Goal: Task Accomplishment & Management: Manage account settings

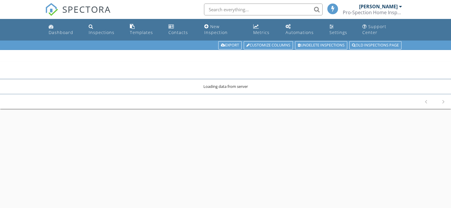
click at [380, 162] on html "SPECTORA Justin Kirch Pro-Spection Home Inspections LLC. Role: Inspector Change…" at bounding box center [225, 139] width 451 height 279
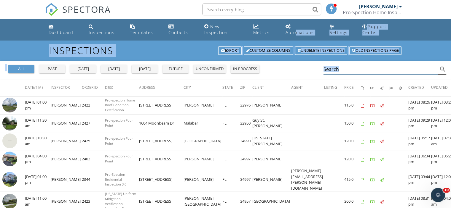
click at [369, 68] on div "Search search" at bounding box center [385, 70] width 123 height 10
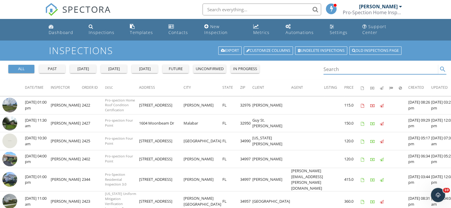
click at [361, 65] on input "Search" at bounding box center [381, 70] width 115 height 10
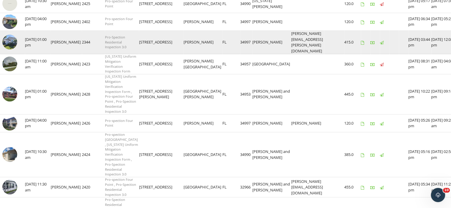
scroll to position [139, 0]
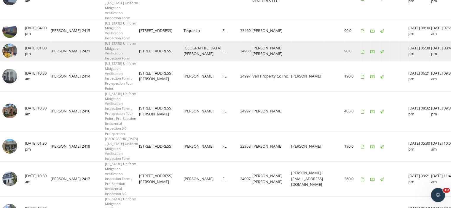
click at [389, 61] on td at bounding box center [393, 51] width 9 height 20
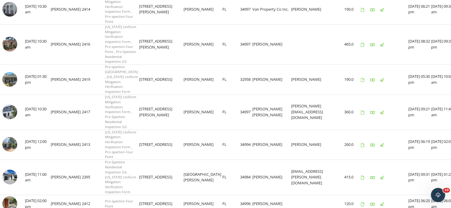
scroll to position [428, 0]
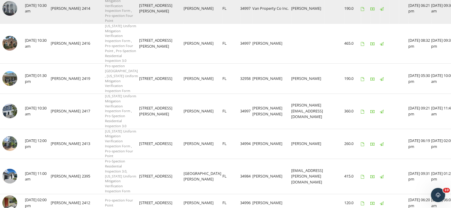
click at [15, 16] on img at bounding box center [9, 8] width 15 height 15
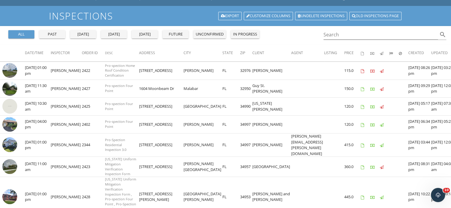
scroll to position [33, 0]
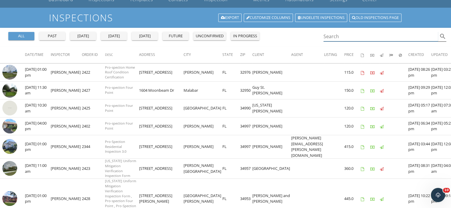
click at [331, 34] on input "Search" at bounding box center [381, 37] width 115 height 10
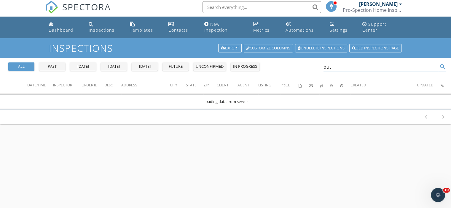
scroll to position [0, 0]
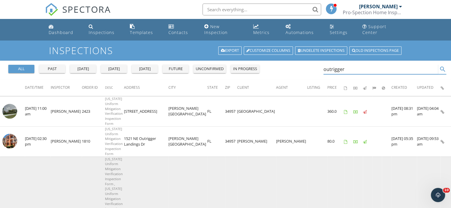
type input "outrigger"
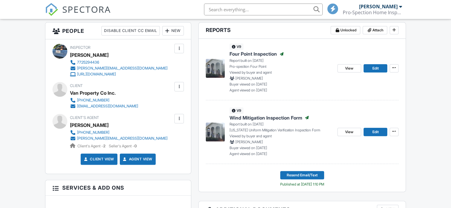
scroll to position [164, 0]
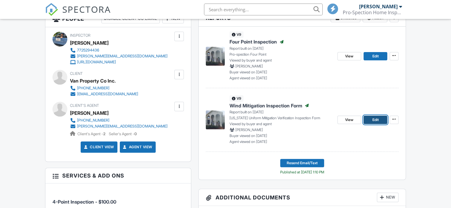
click at [372, 123] on span "Edit" at bounding box center [375, 120] width 6 height 6
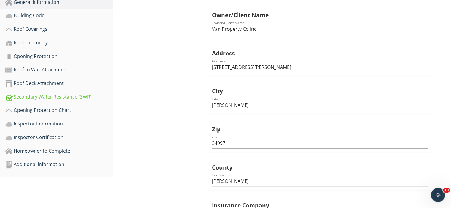
scroll to position [174, 0]
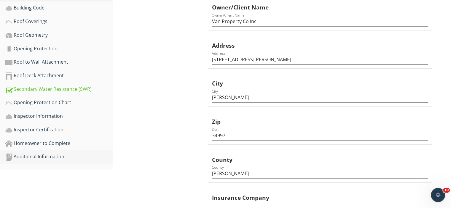
click at [22, 153] on div "Additional Information" at bounding box center [58, 157] width 107 height 8
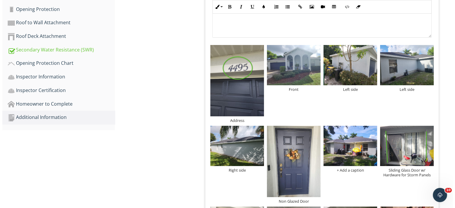
scroll to position [225, 0]
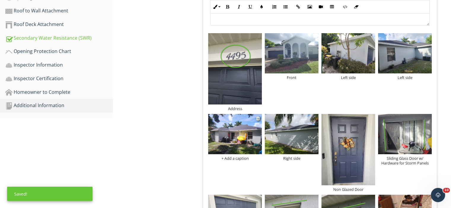
click at [227, 156] on div "+ Add a caption" at bounding box center [235, 158] width 54 height 5
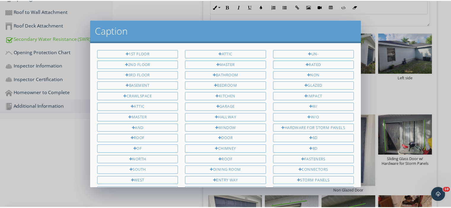
scroll to position [165, 0]
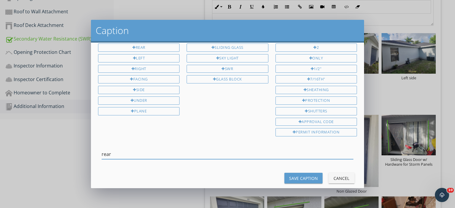
type input "rear"
click at [304, 176] on div "Save Caption" at bounding box center [303, 179] width 29 height 6
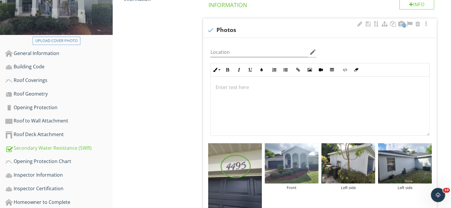
scroll to position [0, 0]
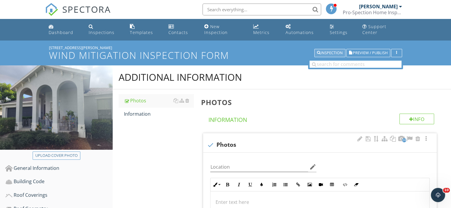
click at [336, 51] on div "Inspection" at bounding box center [330, 53] width 26 height 4
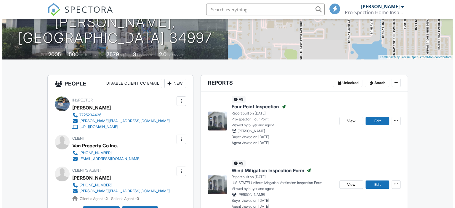
scroll to position [182, 0]
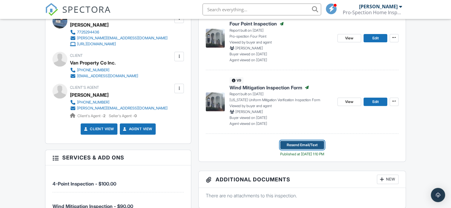
click at [298, 148] on span "Resend Email/Text" at bounding box center [302, 145] width 31 height 6
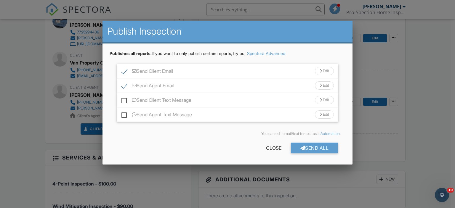
scroll to position [0, 0]
click at [298, 148] on div "Send All" at bounding box center [314, 148] width 47 height 11
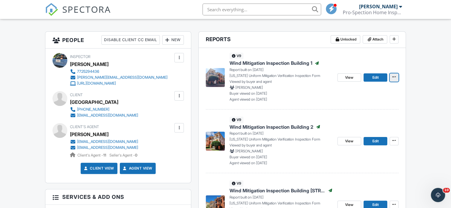
click at [392, 80] on span at bounding box center [394, 77] width 6 height 6
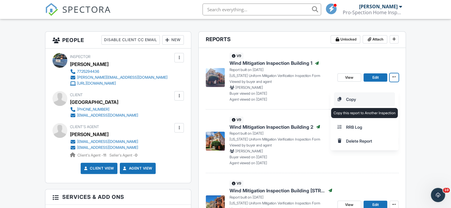
click at [351, 99] on input "Copy" at bounding box center [364, 99] width 60 height 13
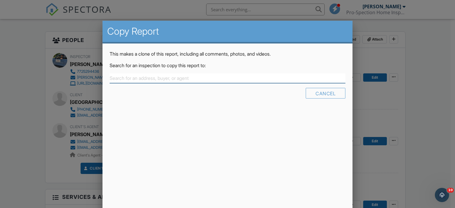
click at [142, 75] on input "text" at bounding box center [228, 79] width 236 height 10
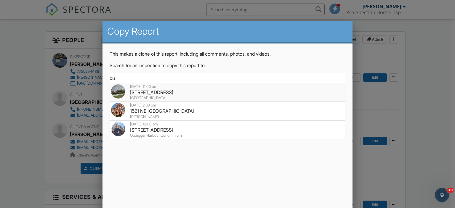
click at [142, 91] on div "[STREET_ADDRESS]" at bounding box center [227, 92] width 233 height 7
type input "[STREET_ADDRESS]"
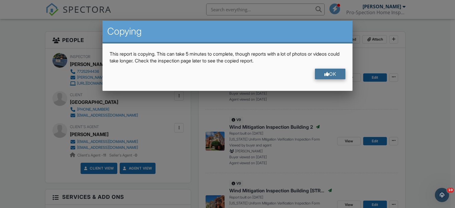
click at [325, 73] on div at bounding box center [327, 74] width 5 height 5
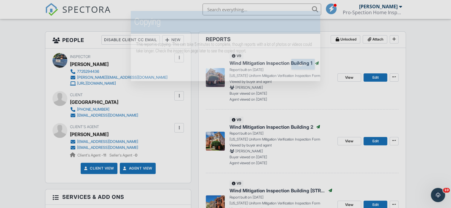
click at [427, 90] on div at bounding box center [225, 100] width 451 height 261
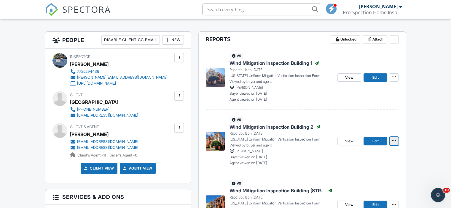
click at [394, 143] on icon at bounding box center [394, 141] width 4 height 4
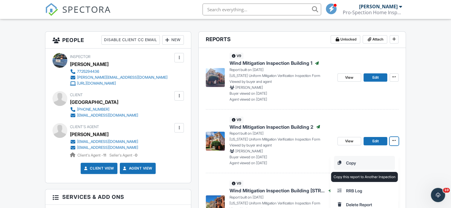
click at [354, 162] on input "Copy" at bounding box center [364, 163] width 60 height 13
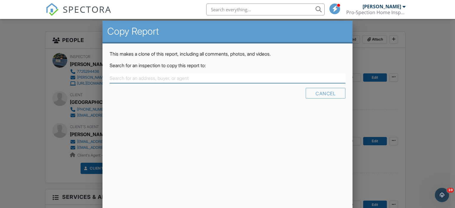
click at [158, 77] on input "text" at bounding box center [228, 79] width 236 height 10
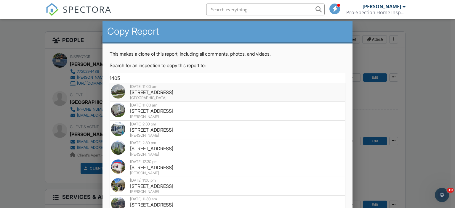
click at [157, 90] on div "1405 NE Indian River Dr, Jensen Beach, FL 34957" at bounding box center [227, 92] width 233 height 7
type input "1405 NE Indian River Dr, Jensen Beach, FL 34957"
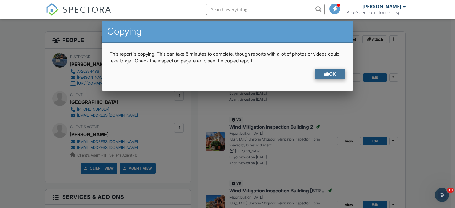
click at [337, 74] on div "OK" at bounding box center [330, 74] width 31 height 11
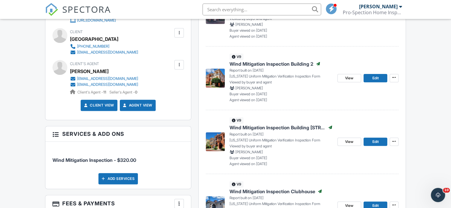
scroll to position [213, 0]
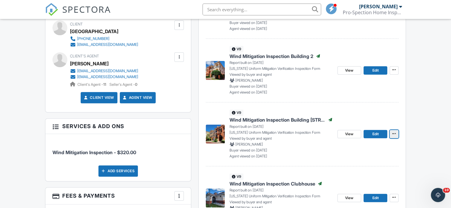
click at [394, 136] on icon at bounding box center [394, 134] width 4 height 4
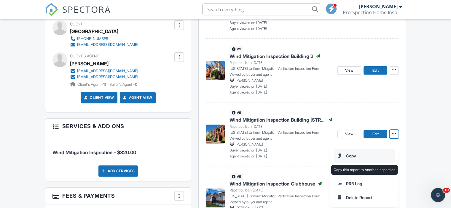
click at [347, 154] on input "Copy" at bounding box center [364, 155] width 60 height 13
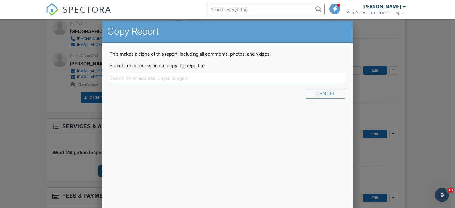
click at [141, 81] on input "text" at bounding box center [228, 79] width 236 height 10
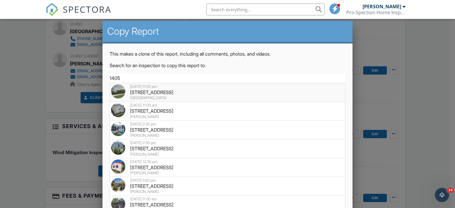
click at [155, 92] on div "1405 NE Indian River Dr, Jensen Beach, FL 34957" at bounding box center [227, 92] width 233 height 7
type input "1405 NE Indian River Dr, Jensen Beach, FL 34957"
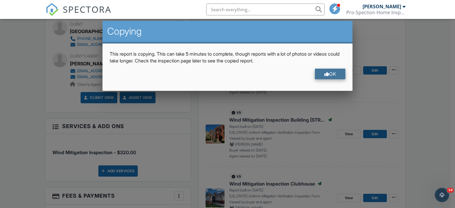
click at [321, 70] on div "OK" at bounding box center [330, 74] width 31 height 11
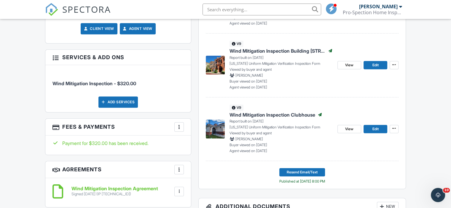
scroll to position [283, 0]
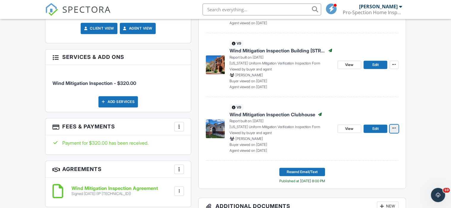
click at [395, 130] on icon at bounding box center [394, 128] width 4 height 4
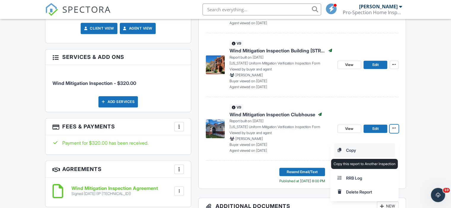
click at [346, 152] on input "Copy" at bounding box center [364, 150] width 60 height 13
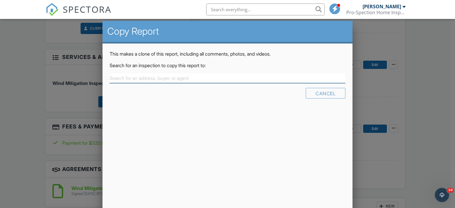
click at [165, 75] on input "text" at bounding box center [228, 79] width 236 height 10
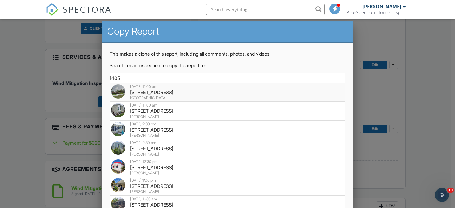
click at [146, 95] on div "1405 NE Indian River Dr, Jensen Beach, FL 34957" at bounding box center [227, 92] width 233 height 7
type input "1405 NE Indian River Dr, Jensen Beach, FL 34957"
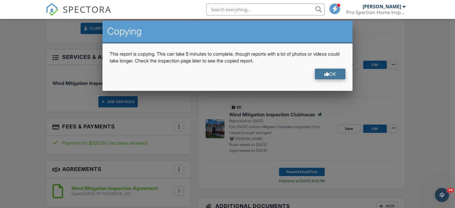
click at [334, 73] on div "OK" at bounding box center [330, 74] width 31 height 11
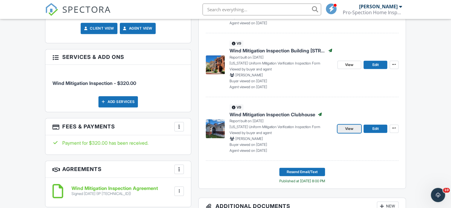
click at [346, 132] on span "View" at bounding box center [349, 129] width 8 height 6
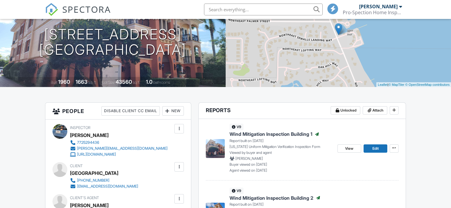
scroll to position [103, 0]
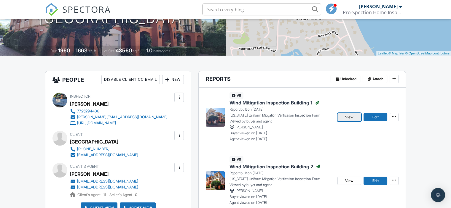
click at [348, 120] on span "View" at bounding box center [349, 117] width 8 height 6
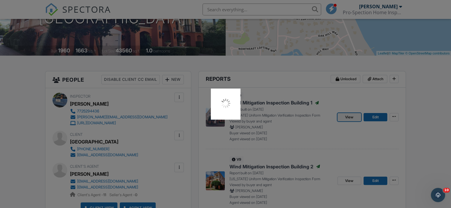
scroll to position [0, 0]
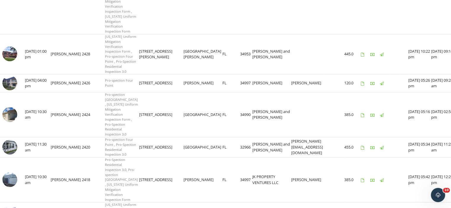
scroll to position [261, 0]
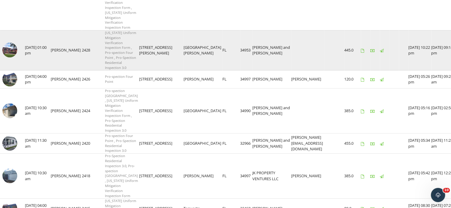
click at [9, 58] on img at bounding box center [9, 50] width 15 height 15
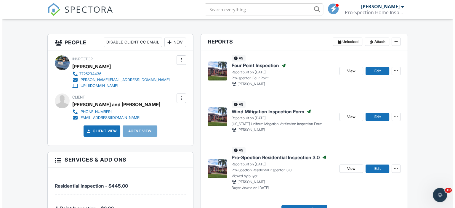
scroll to position [142, 0]
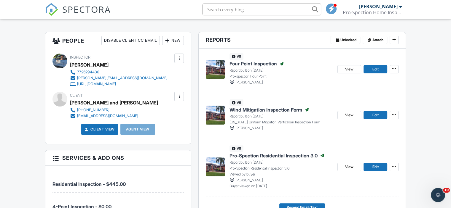
click at [166, 44] on div at bounding box center [167, 41] width 6 height 6
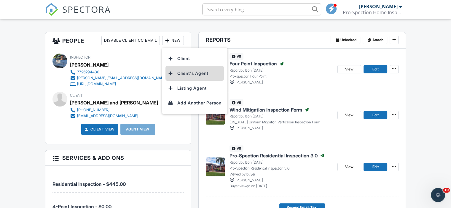
click at [177, 77] on li "Client's Agent" at bounding box center [194, 73] width 58 height 15
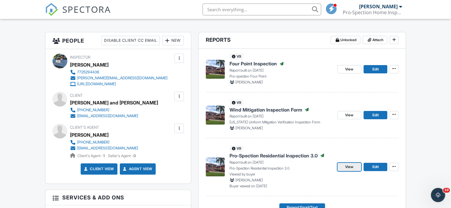
click at [352, 170] on span "View" at bounding box center [349, 167] width 8 height 6
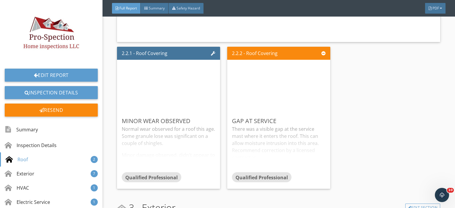
scroll to position [1367, 0]
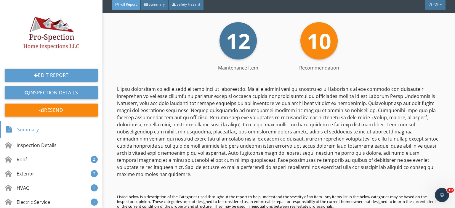
scroll to position [0, 0]
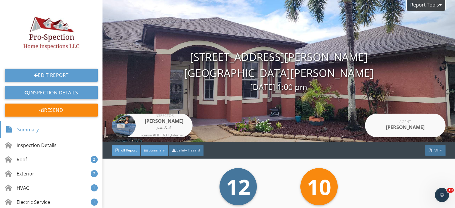
click at [159, 149] on span "Summary" at bounding box center [157, 150] width 16 height 5
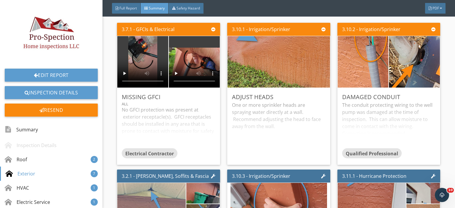
scroll to position [325, 0]
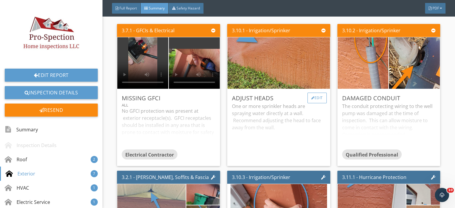
click at [312, 98] on div at bounding box center [313, 98] width 3 height 4
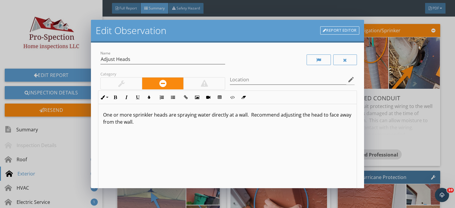
click at [111, 88] on div at bounding box center [121, 84] width 41 height 12
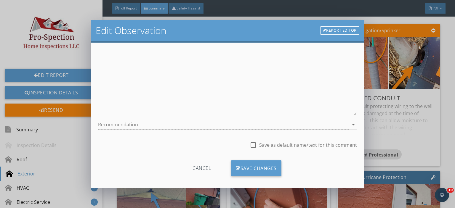
scroll to position [87, 0]
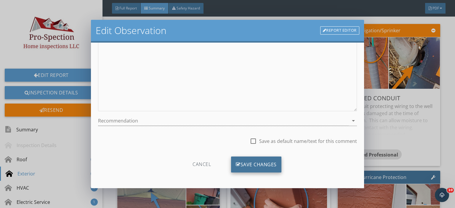
click at [262, 159] on div "Save Changes" at bounding box center [256, 165] width 50 height 16
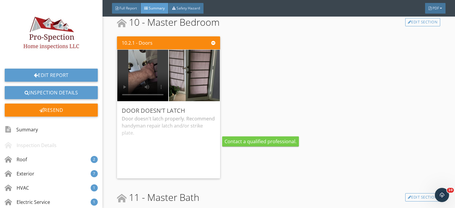
scroll to position [1485, 0]
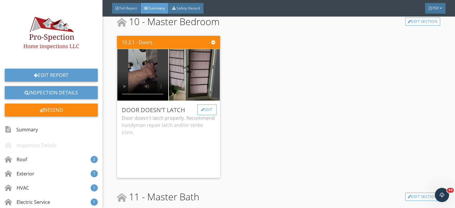
click at [203, 113] on div "Edit" at bounding box center [206, 110] width 19 height 11
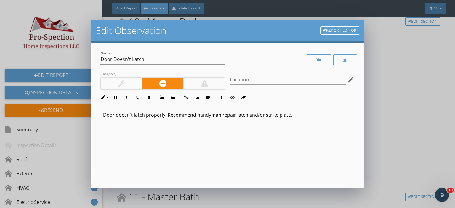
click at [129, 85] on div at bounding box center [121, 84] width 41 height 12
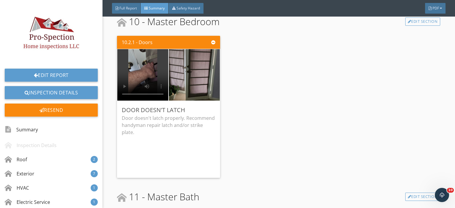
click at [364, 186] on div at bounding box center [227, 104] width 455 height 208
click at [361, 186] on div at bounding box center [227, 104] width 455 height 208
click at [207, 113] on div "Edit" at bounding box center [206, 110] width 19 height 11
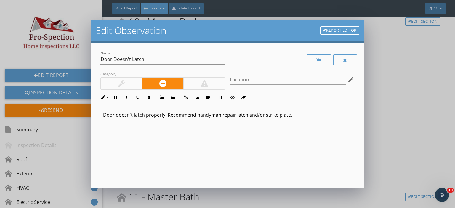
click at [128, 81] on div at bounding box center [121, 84] width 41 height 12
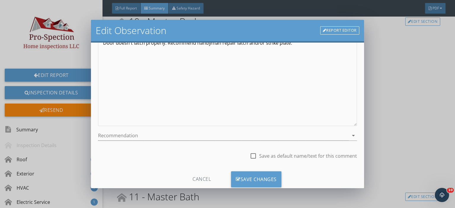
scroll to position [87, 0]
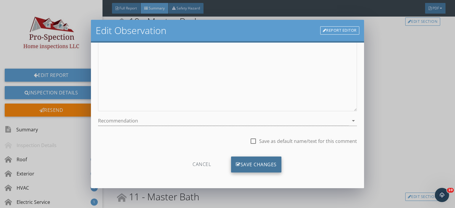
click at [265, 167] on div "Save Changes" at bounding box center [256, 165] width 50 height 16
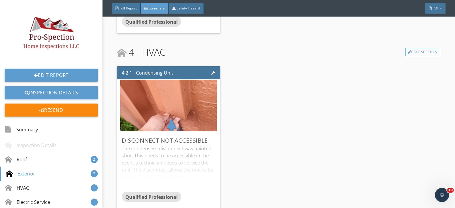
scroll to position [751, 0]
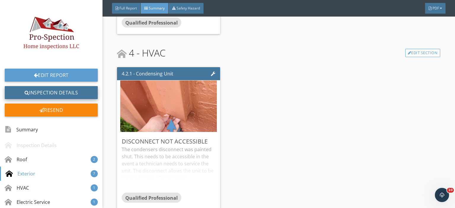
click at [61, 87] on link "Inspection Details" at bounding box center [51, 92] width 93 height 13
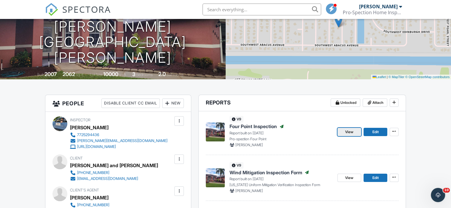
click at [346, 135] on span "View" at bounding box center [349, 132] width 8 height 6
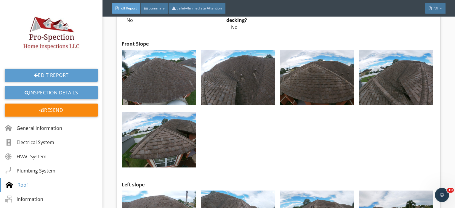
scroll to position [2878, 0]
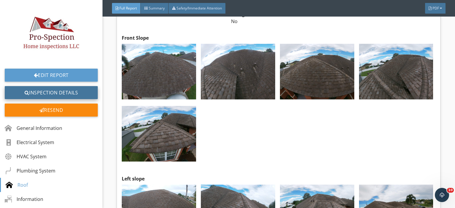
click at [44, 90] on link "Inspection Details" at bounding box center [51, 92] width 93 height 13
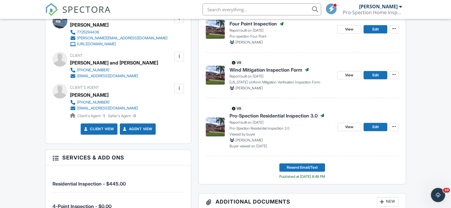
scroll to position [190, 0]
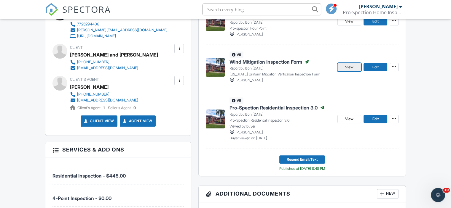
click at [348, 70] on span "View" at bounding box center [349, 67] width 8 height 6
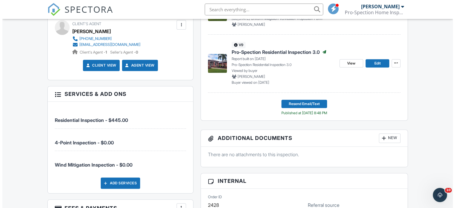
scroll to position [242, 0]
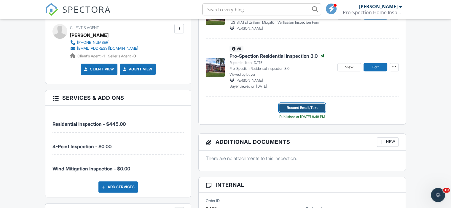
click at [308, 111] on span "Resend Email/Text" at bounding box center [302, 108] width 31 height 6
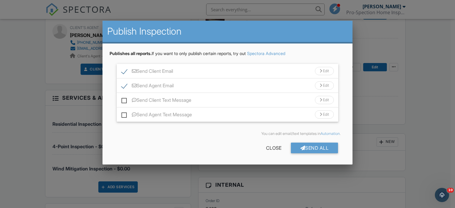
click at [123, 72] on label "Send Client Email" at bounding box center [148, 71] width 52 height 7
checkbox input "false"
click at [312, 149] on div "Send All" at bounding box center [314, 148] width 47 height 11
